Goal: Task Accomplishment & Management: Manage account settings

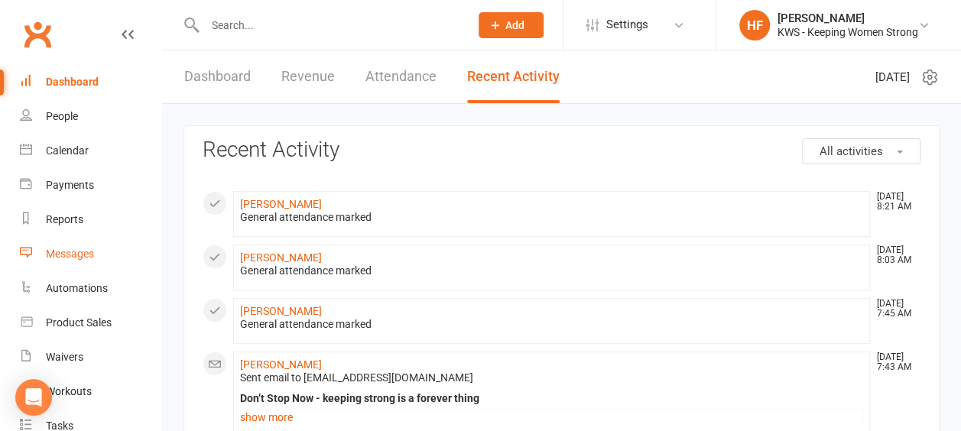
click at [77, 255] on div "Messages" at bounding box center [70, 254] width 48 height 12
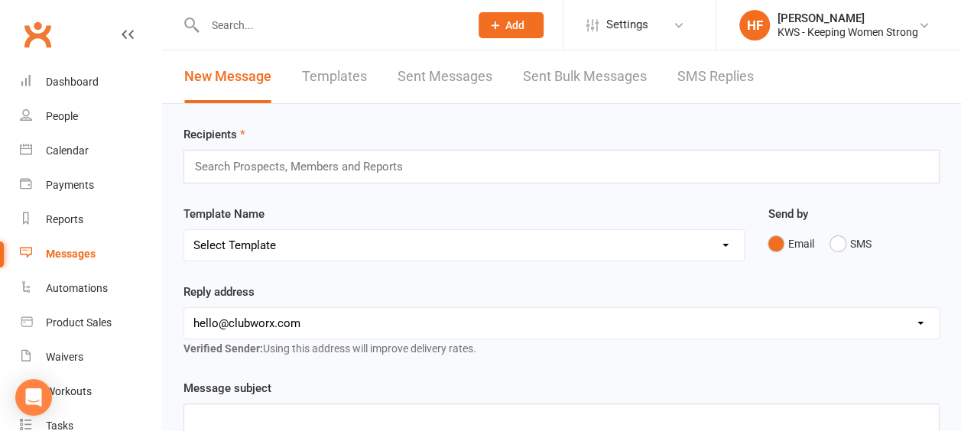
click at [592, 75] on link "Sent Bulk Messages" at bounding box center [585, 76] width 124 height 53
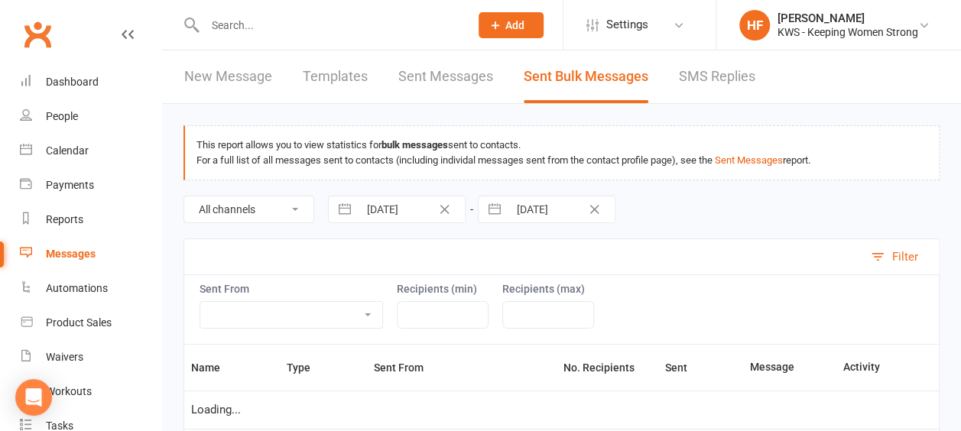
select select "10"
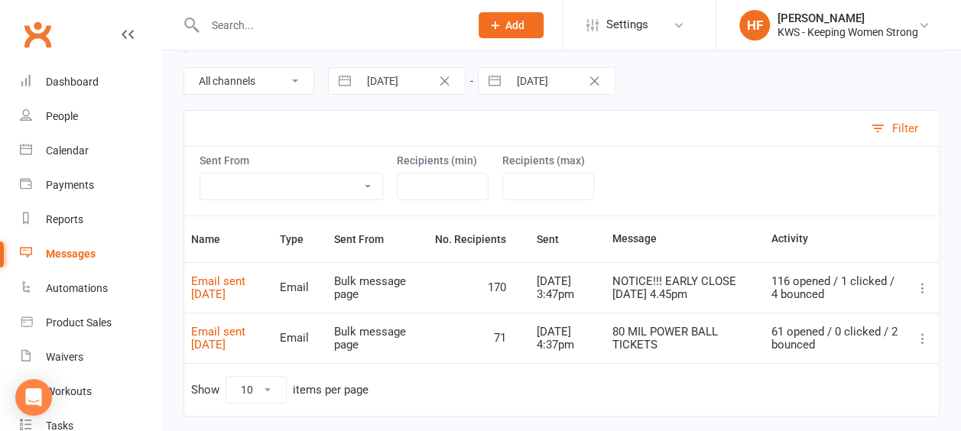
scroll to position [153, 0]
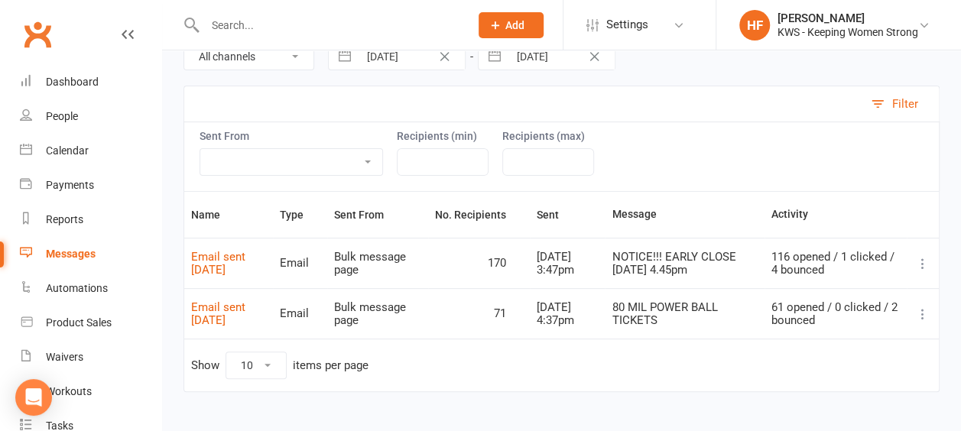
click at [921, 259] on icon at bounding box center [922, 263] width 15 height 15
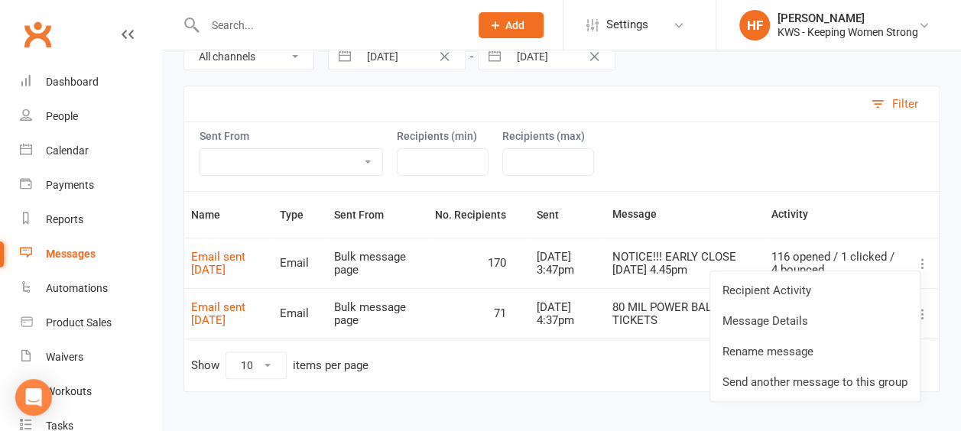
click at [805, 383] on link "Send another message to this group" at bounding box center [814, 382] width 209 height 31
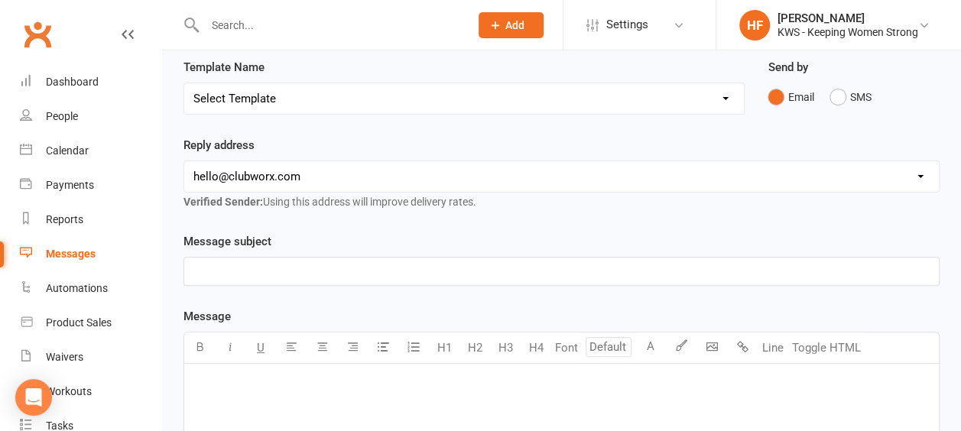
scroll to position [153, 0]
click at [213, 272] on p "﻿" at bounding box center [561, 270] width 736 height 18
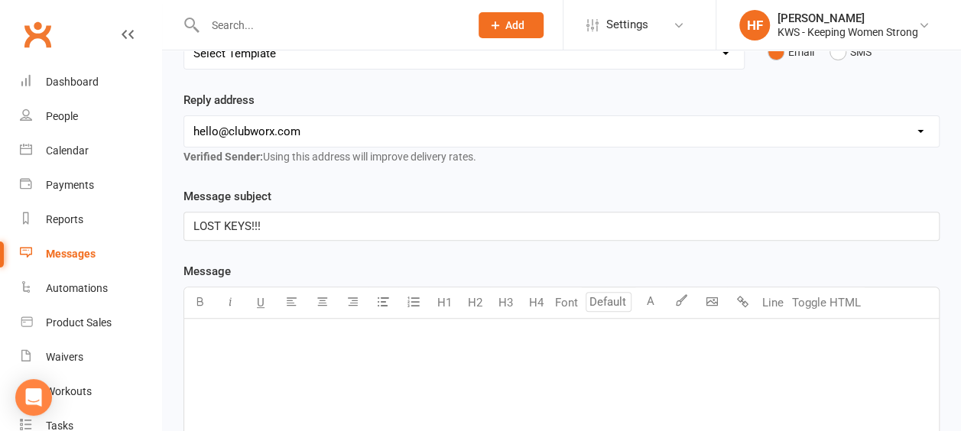
scroll to position [229, 0]
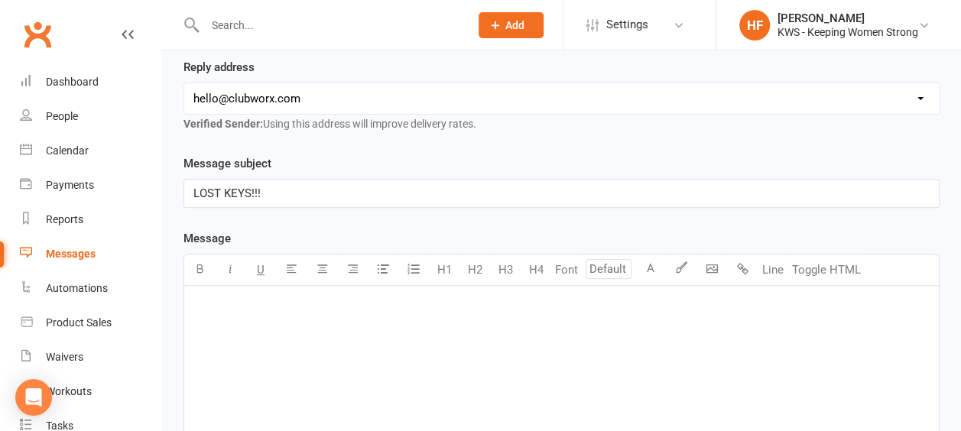
click at [213, 303] on p "﻿" at bounding box center [561, 306] width 736 height 18
click at [373, 323] on span "A set of what looks like house keys was found [DATE]" at bounding box center [331, 330] width 276 height 14
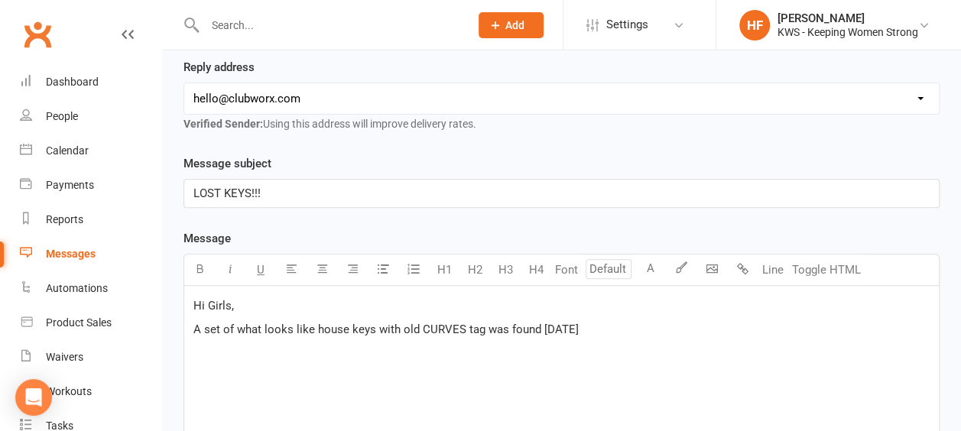
click at [563, 324] on span "A set of what looks like house keys with old CURVES tag was found [DATE]" at bounding box center [385, 330] width 385 height 14
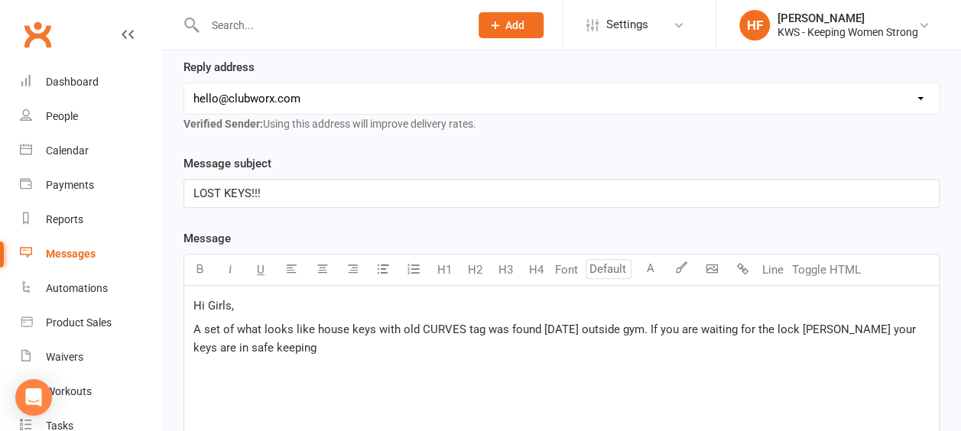
click at [314, 323] on span "A set of what looks like house keys with old CURVES tag was found [DATE] outsid…" at bounding box center [555, 339] width 725 height 32
click at [645, 323] on span "A set of what looks like 3 house keys with old CURVES tag was found [DATE] outs…" at bounding box center [560, 339] width 735 height 32
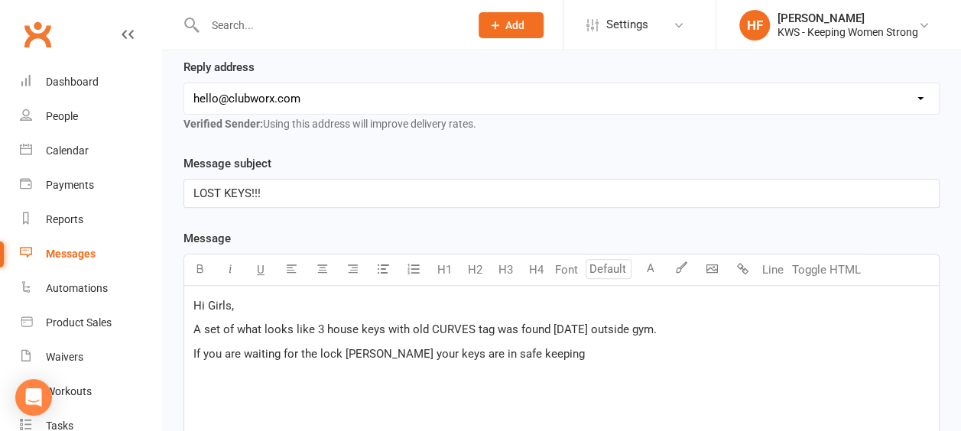
click at [242, 347] on span "If you are waiting for the lock [PERSON_NAME] your keys are in safe keeping" at bounding box center [388, 354] width 391 height 14
click at [573, 324] on span "A set of what looks like 3 house keys with old CURVES tag was found [DATE] outs…" at bounding box center [424, 330] width 463 height 14
click at [511, 324] on span "A set of what looks like 3 house keys with old CURVES tag was found this mornin…" at bounding box center [471, 330] width 557 height 14
click at [575, 350] on span "If you are locked out waiting for the lock [PERSON_NAME] your keys are in safe …" at bounding box center [417, 354] width 449 height 14
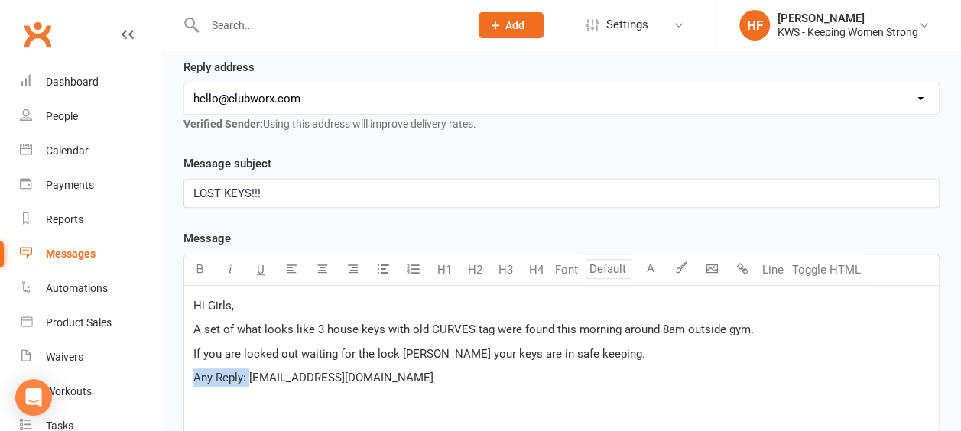
drag, startPoint x: 248, startPoint y: 373, endPoint x: 182, endPoint y: 374, distance: 65.7
click at [182, 374] on div "Message subject LOST KEYS!!! Message Font U H1 H2 H3 H4 Font A Line Toggle HTML…" at bounding box center [561, 415] width 779 height 522
click at [201, 264] on icon "button" at bounding box center [199, 268] width 11 height 11
drag, startPoint x: 459, startPoint y: 373, endPoint x: 485, endPoint y: 370, distance: 25.4
click at [461, 373] on p "Any Reply: [EMAIL_ADDRESS][DOMAIN_NAME]" at bounding box center [561, 377] width 736 height 18
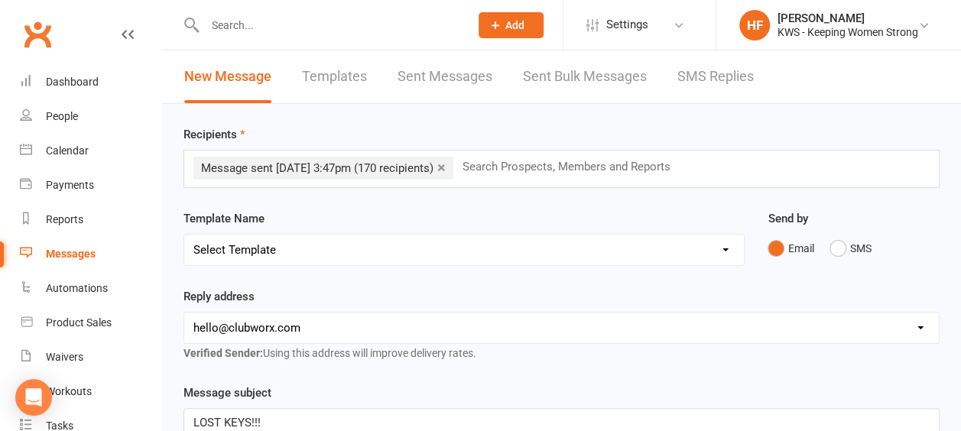
scroll to position [76, 0]
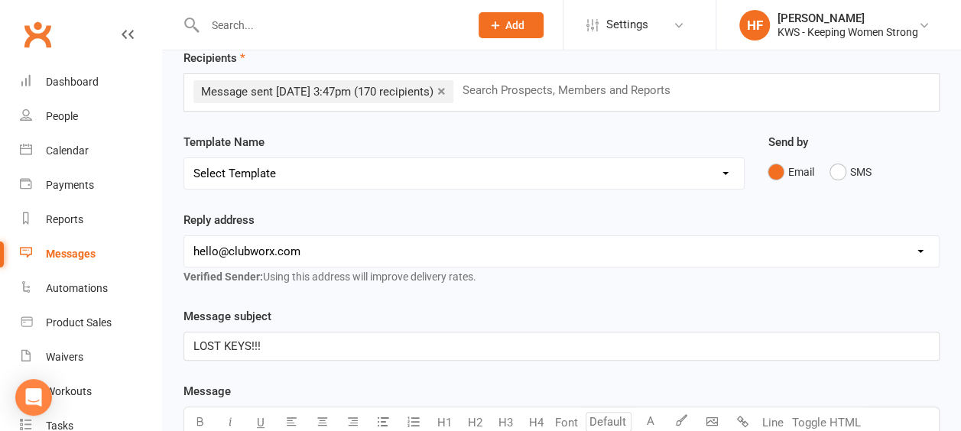
click at [261, 344] on p "LOST KEYS!!!" at bounding box center [561, 346] width 736 height 18
click at [218, 339] on span "LOST KEYS!!!" at bounding box center [226, 346] width 67 height 14
click at [274, 343] on p "FOUND KEYS!!!" at bounding box center [561, 346] width 736 height 18
click at [346, 343] on p "FOUND KEYS!!! Are they yours" at bounding box center [561, 346] width 736 height 18
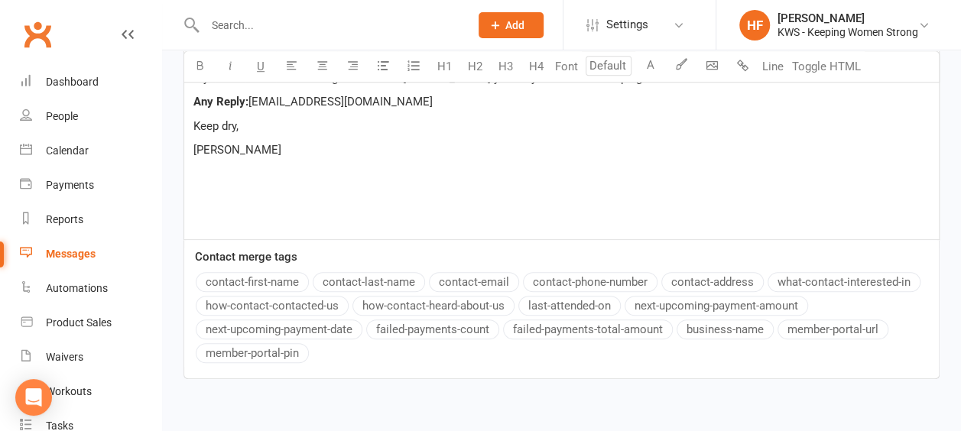
scroll to position [584, 0]
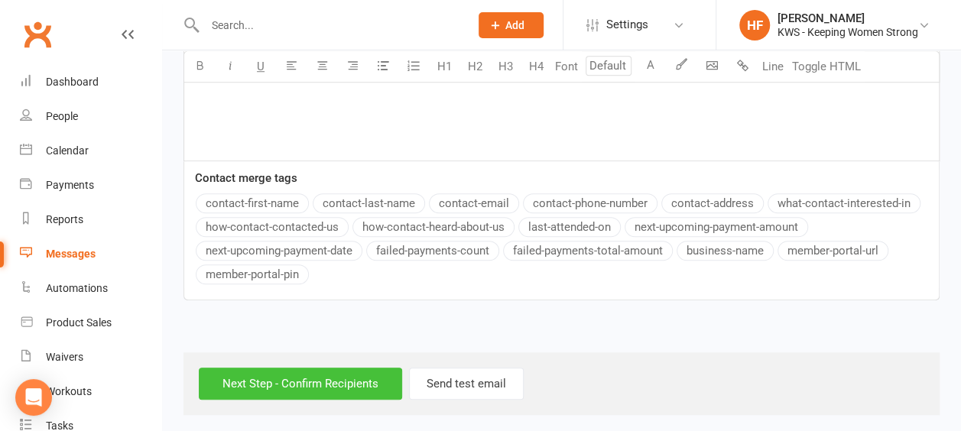
click at [251, 376] on input "Next Step - Confirm Recipients" at bounding box center [300, 384] width 203 height 32
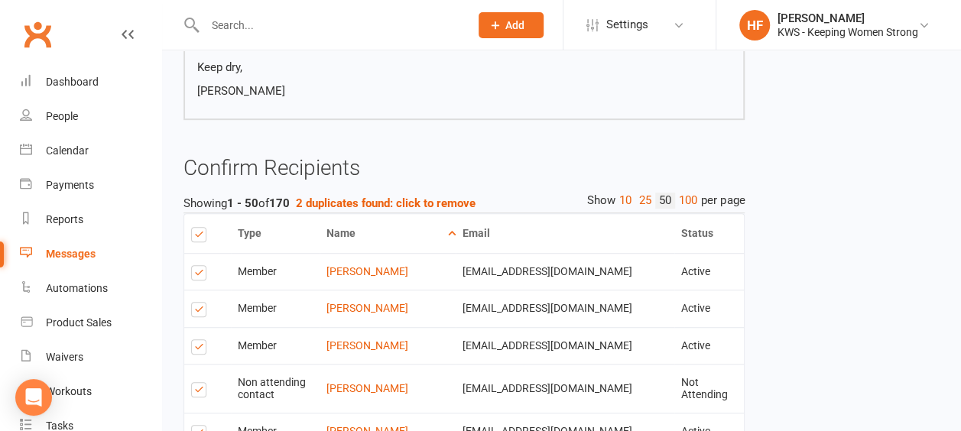
scroll to position [382, 0]
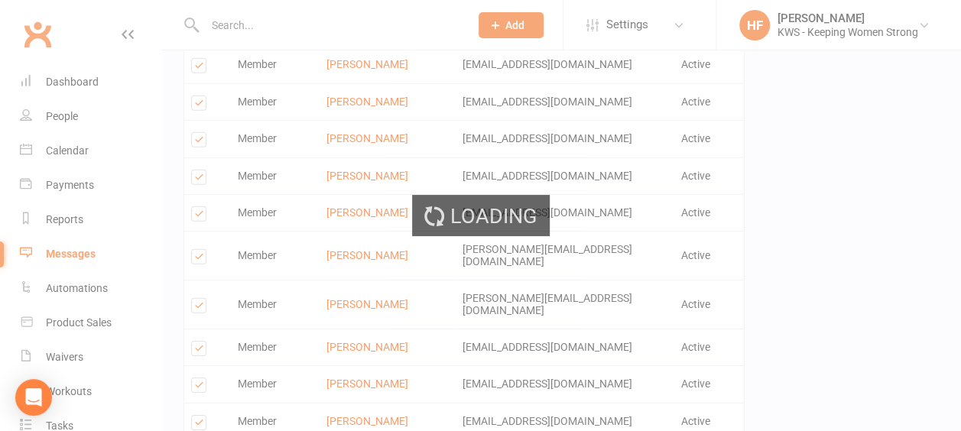
scroll to position [2175, 0]
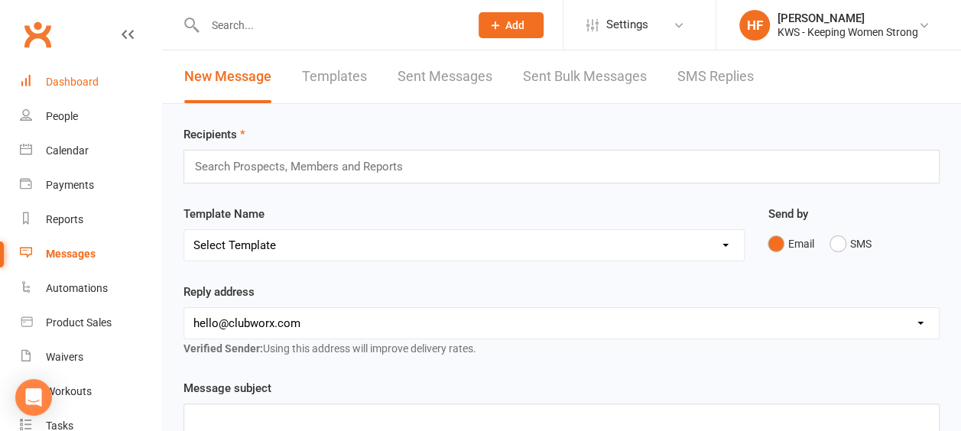
click at [72, 83] on div "Dashboard" at bounding box center [72, 82] width 53 height 12
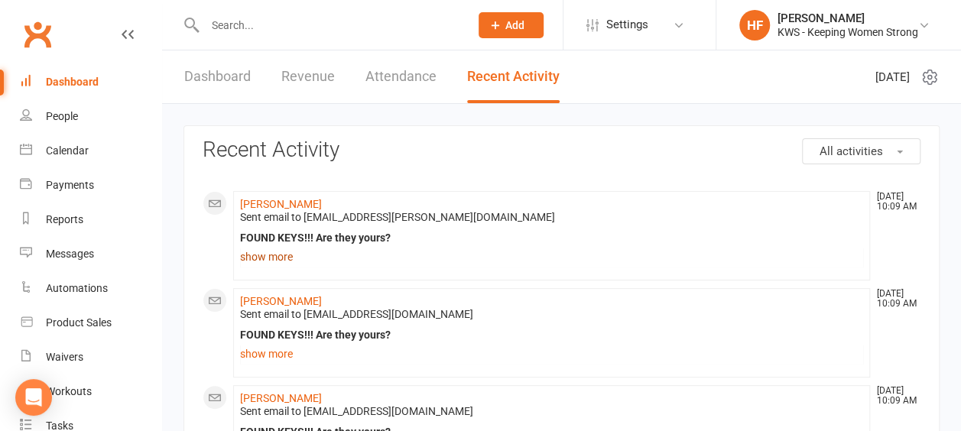
click at [269, 258] on link "show more" at bounding box center [551, 256] width 623 height 21
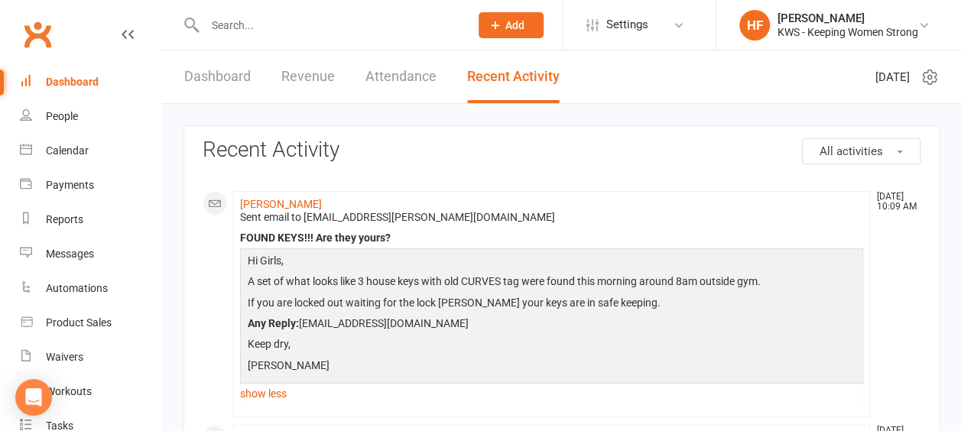
click at [73, 83] on div "Dashboard" at bounding box center [72, 82] width 53 height 12
click at [222, 69] on link "Dashboard" at bounding box center [217, 76] width 67 height 53
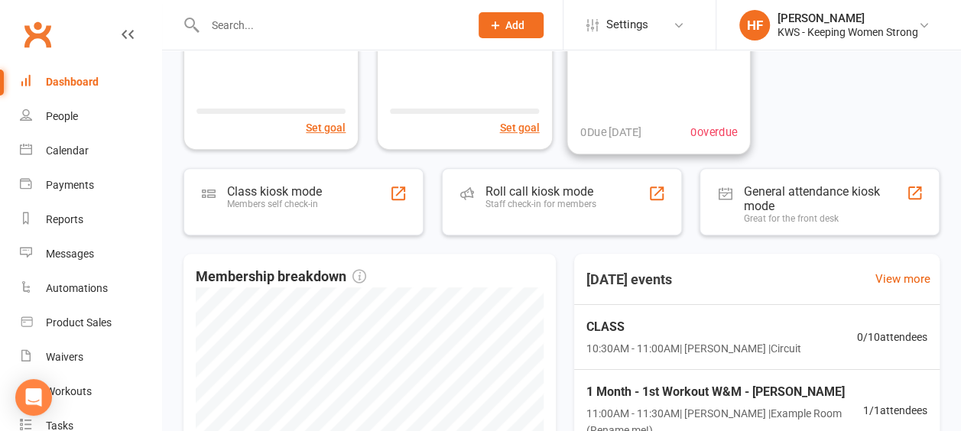
scroll to position [306, 0]
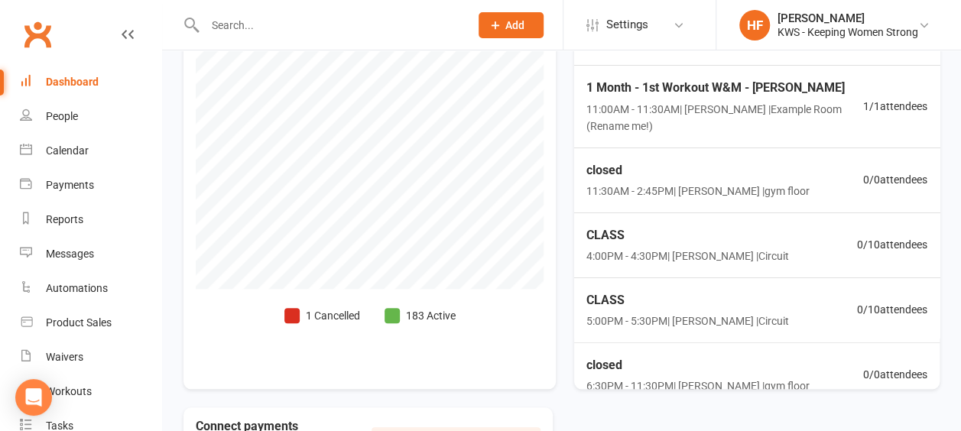
scroll to position [667, 0]
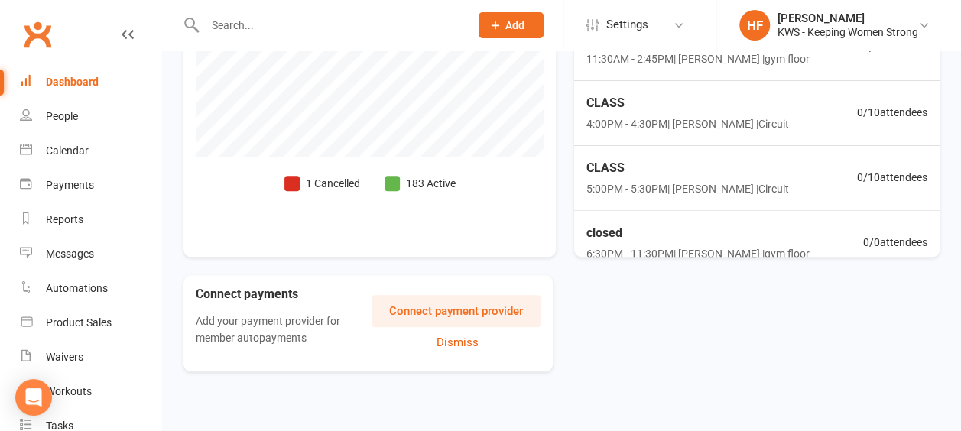
click at [295, 182] on span at bounding box center [291, 183] width 15 height 15
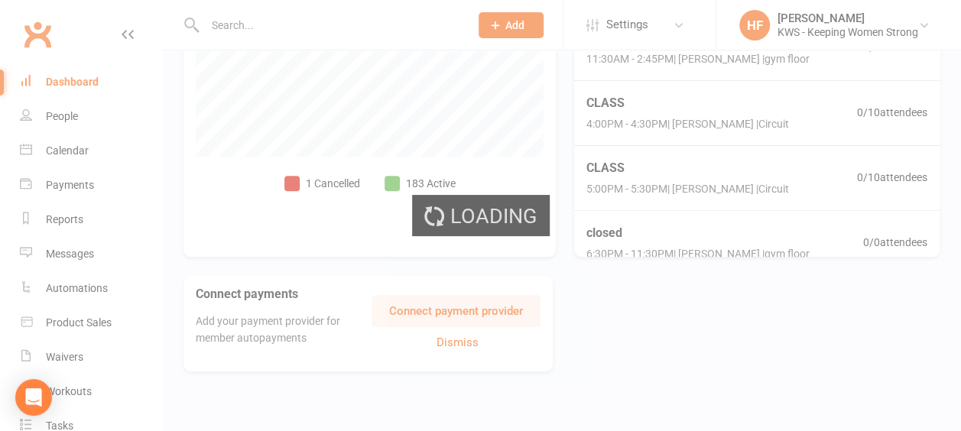
select select "no_trial"
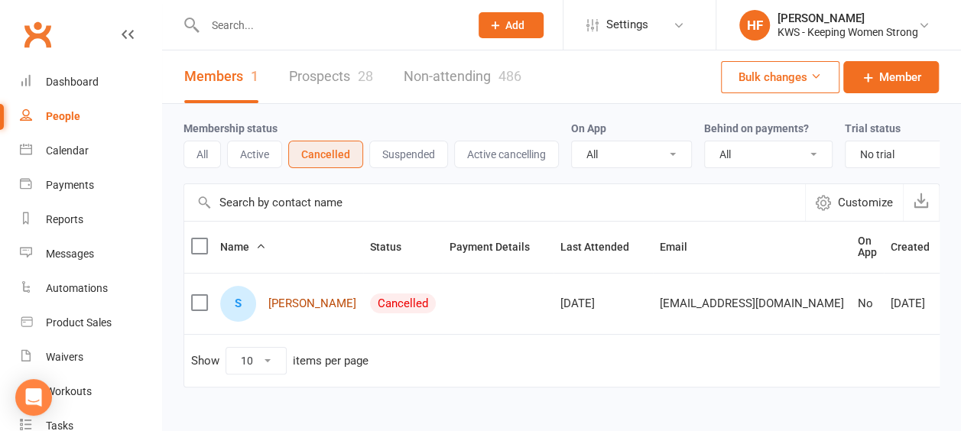
click at [297, 310] on link "[PERSON_NAME]" at bounding box center [312, 303] width 88 height 13
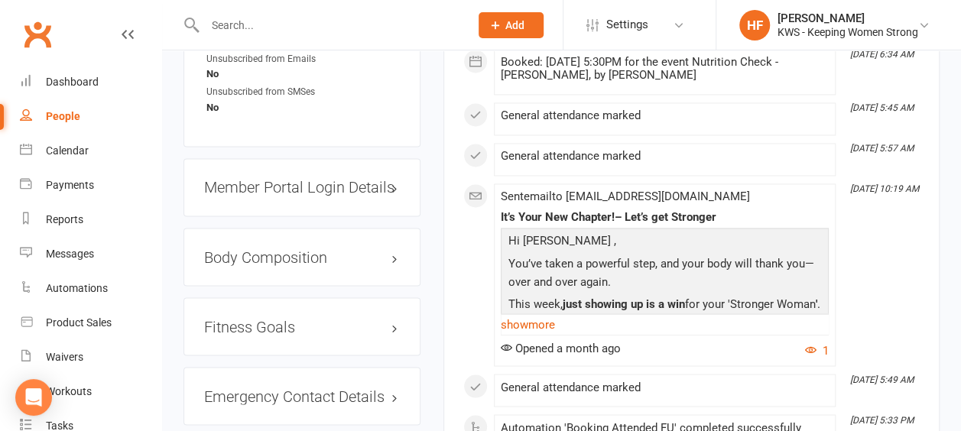
scroll to position [1376, 0]
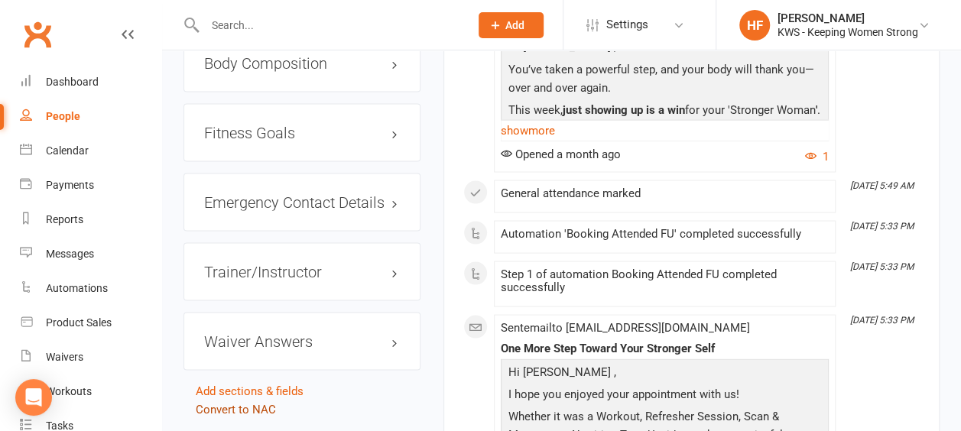
click at [226, 402] on link "Convert to NAC" at bounding box center [236, 409] width 80 height 14
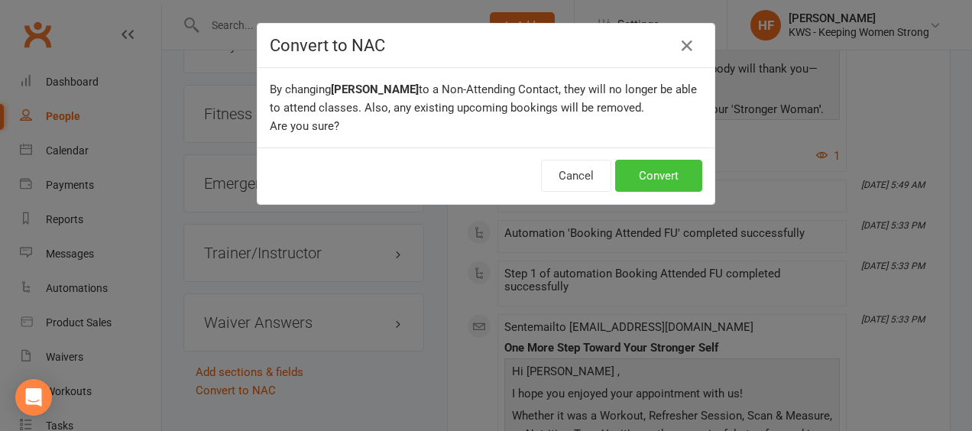
click at [656, 178] on button "Convert" at bounding box center [658, 176] width 87 height 32
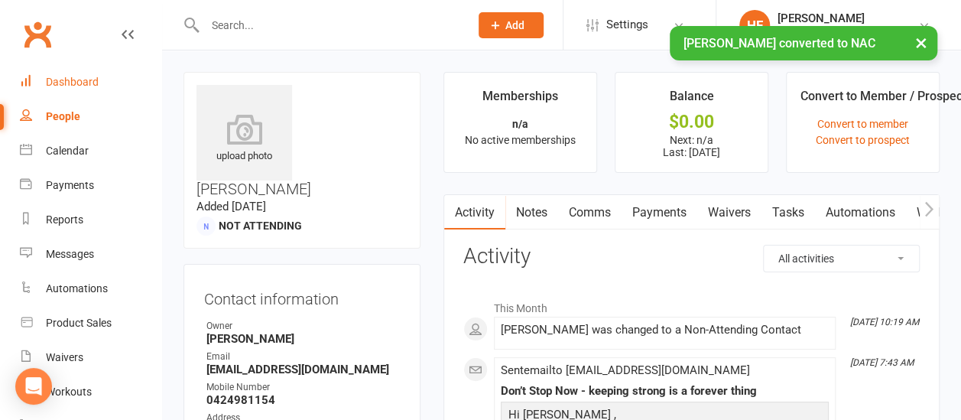
click at [70, 85] on div "Dashboard" at bounding box center [72, 82] width 53 height 12
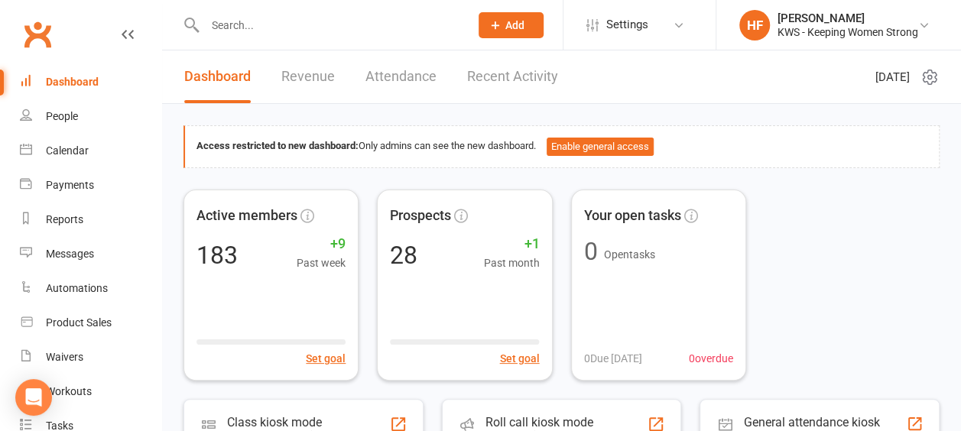
click at [70, 84] on div "Dashboard" at bounding box center [72, 82] width 53 height 12
click at [74, 80] on div "Dashboard" at bounding box center [72, 82] width 53 height 12
click at [264, 24] on input "text" at bounding box center [329, 25] width 258 height 21
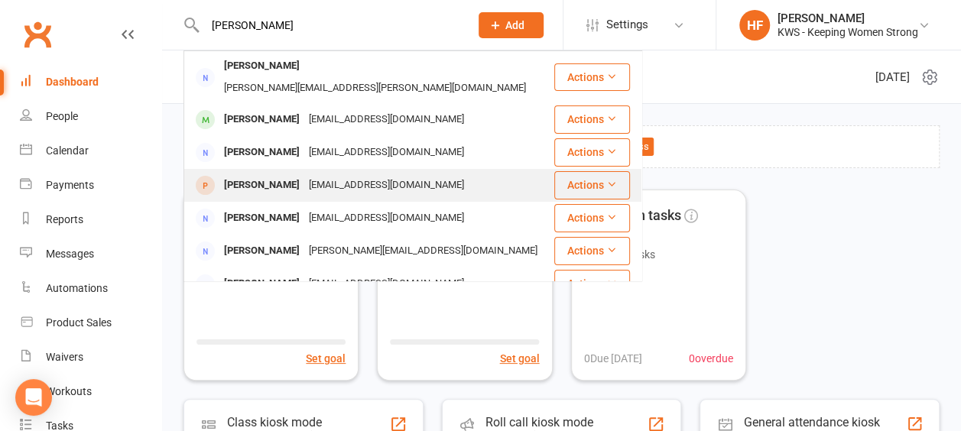
type input "mary"
click at [239, 174] on div "Mary Raju" at bounding box center [261, 185] width 85 height 22
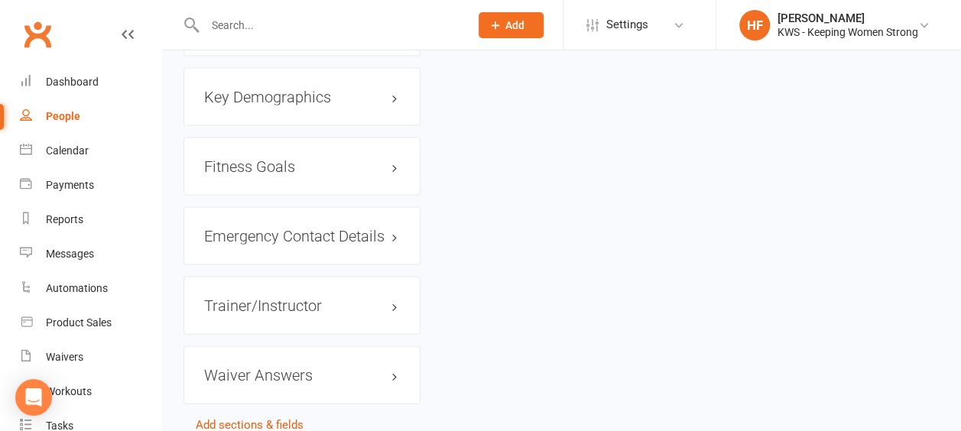
scroll to position [1500, 0]
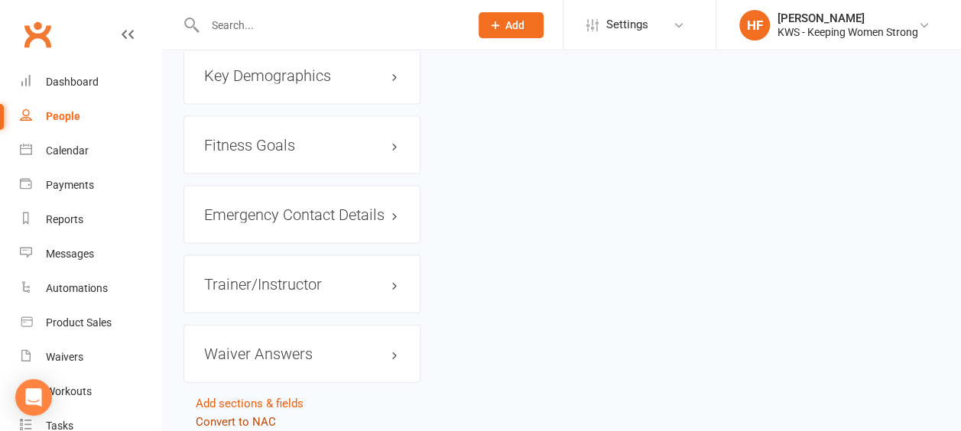
click at [248, 415] on link "Convert to NAC" at bounding box center [236, 422] width 80 height 14
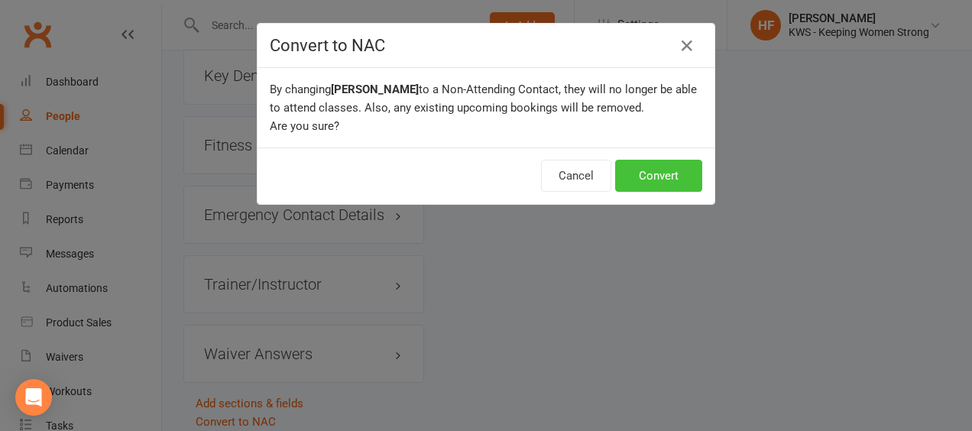
click at [642, 178] on button "Convert" at bounding box center [658, 176] width 87 height 32
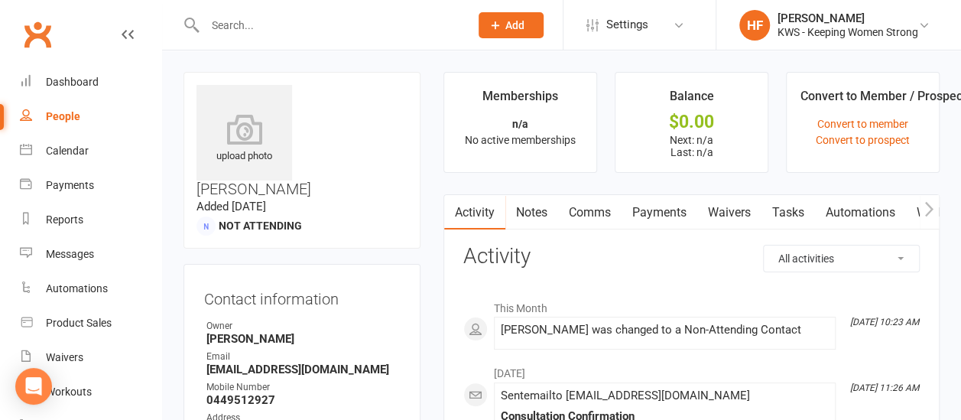
click at [260, 26] on input "text" at bounding box center [329, 25] width 258 height 21
click at [241, 21] on input "text" at bounding box center [329, 25] width 258 height 21
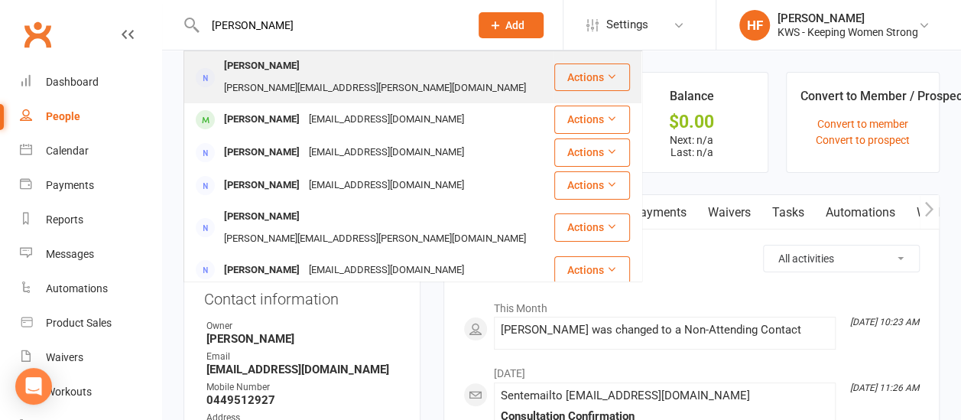
type input "[PERSON_NAME]"
click at [261, 64] on div "Mary Tartaglia" at bounding box center [261, 66] width 85 height 22
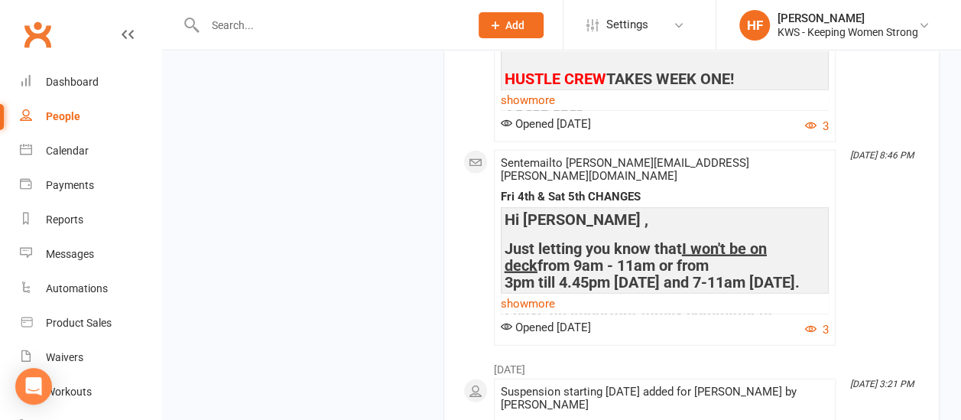
scroll to position [1835, 0]
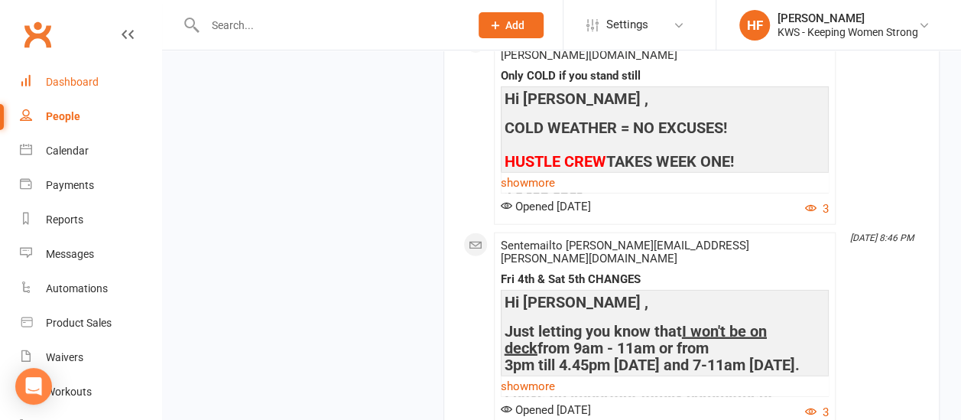
click at [70, 85] on div "Dashboard" at bounding box center [72, 82] width 53 height 12
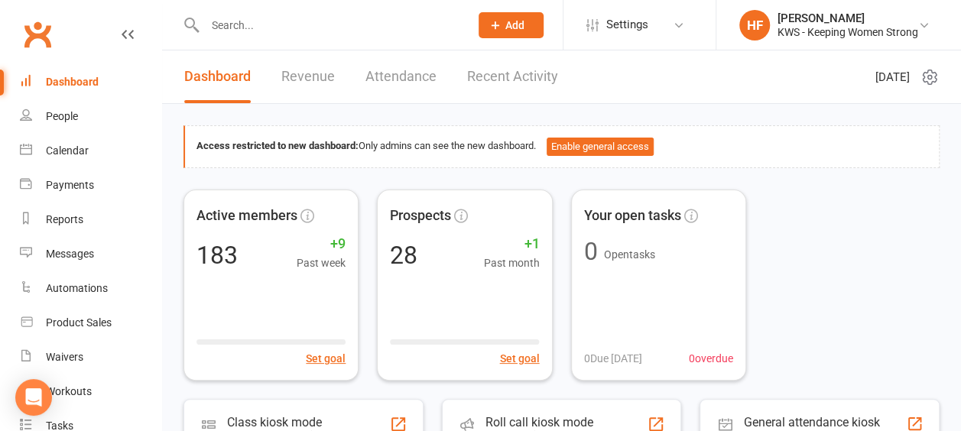
click at [498, 78] on link "Recent Activity" at bounding box center [512, 76] width 91 height 53
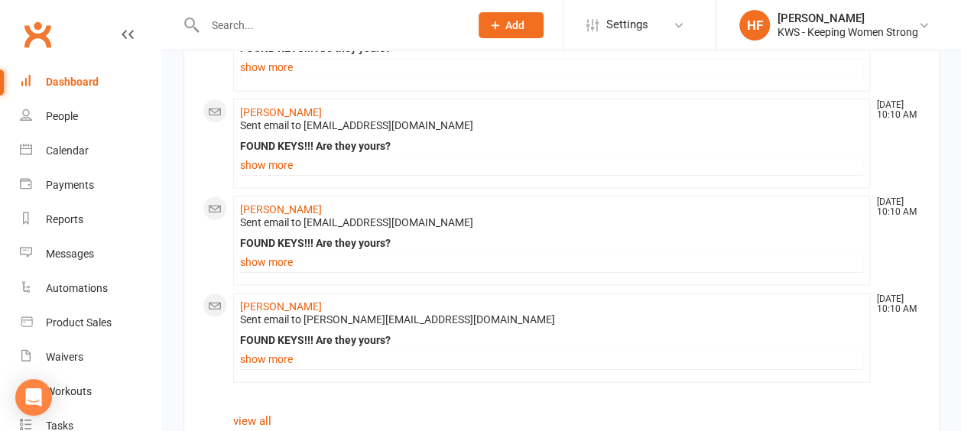
scroll to position [1364, 0]
